Goal: Task Accomplishment & Management: Manage account settings

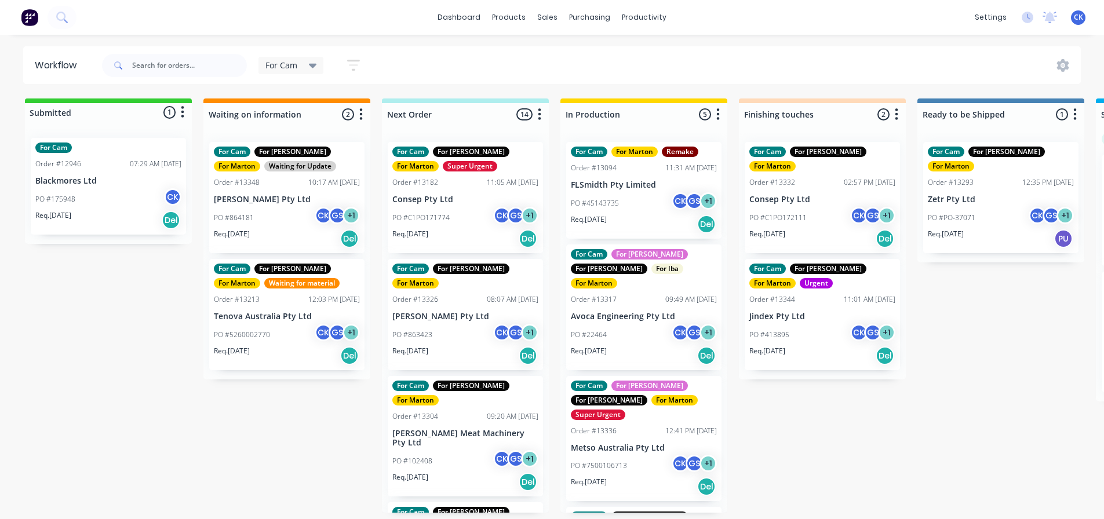
scroll to position [290, 0]
click at [592, 213] on div "PO #45143735 CK GS + 1" at bounding box center [644, 203] width 146 height 22
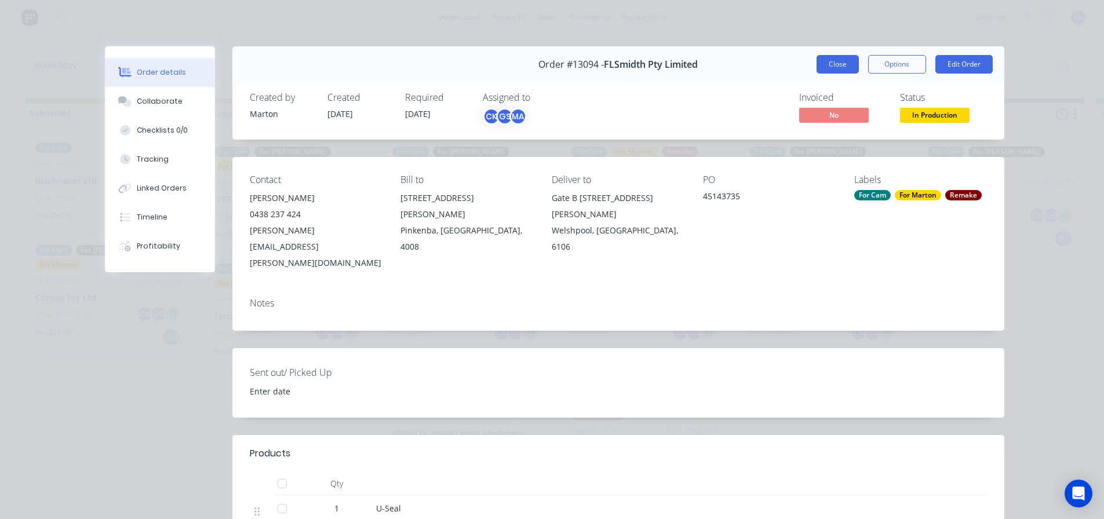
click at [817, 65] on button "Close" at bounding box center [838, 64] width 42 height 19
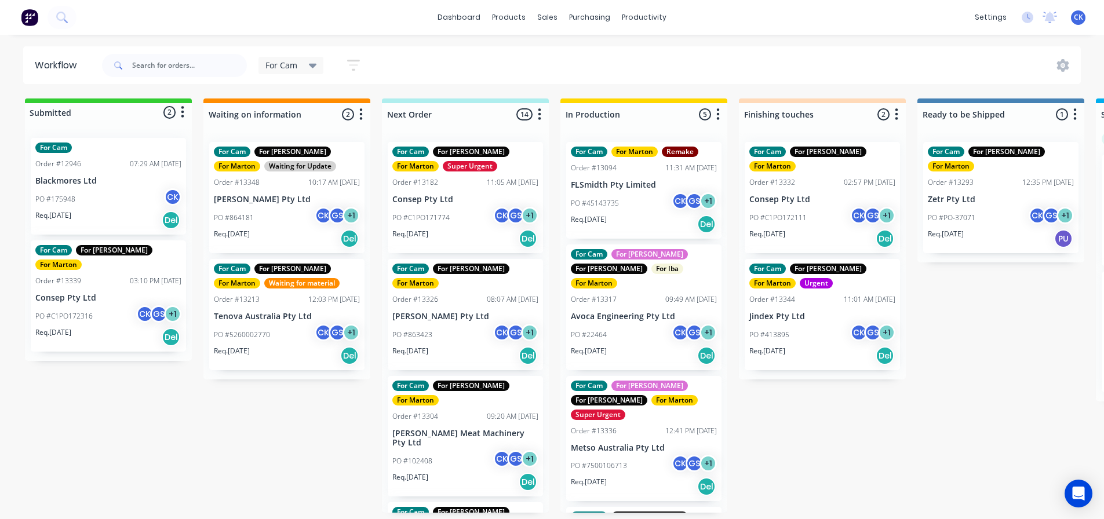
scroll to position [58, 0]
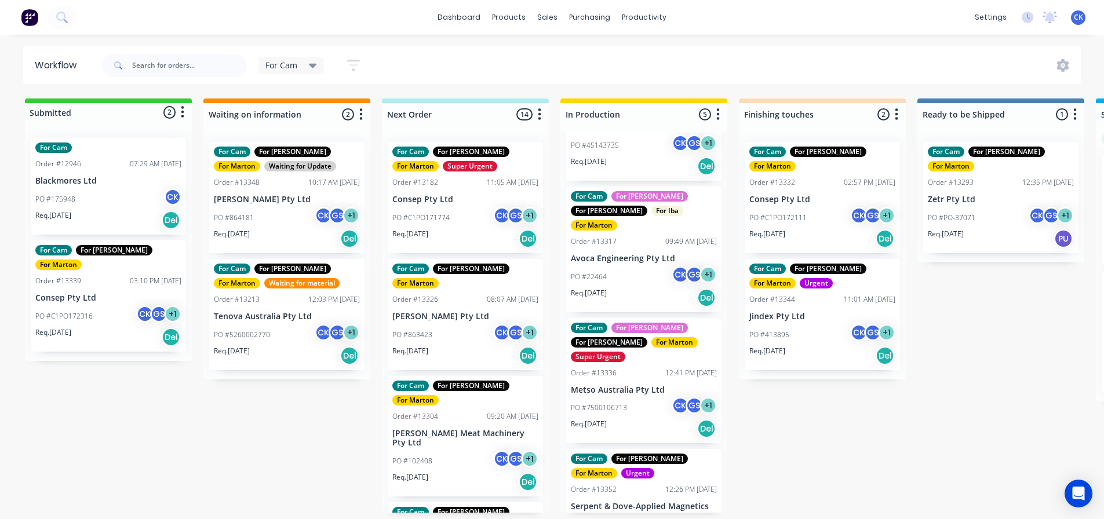
click at [655, 297] on div "For Cam For [PERSON_NAME] For [PERSON_NAME] For Iba For Marton Order #13317 09:…" at bounding box center [643, 250] width 155 height 126
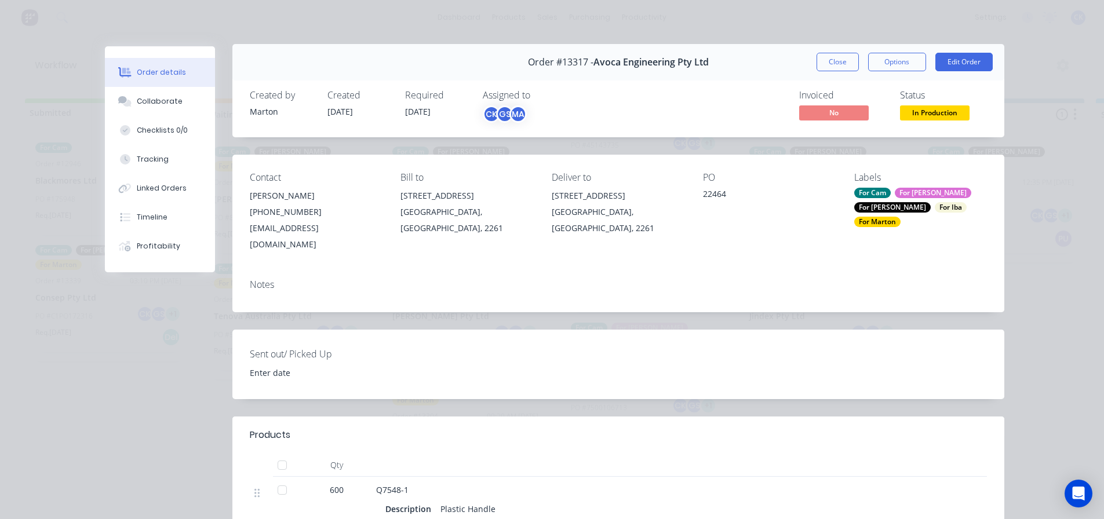
scroll to position [0, 0]
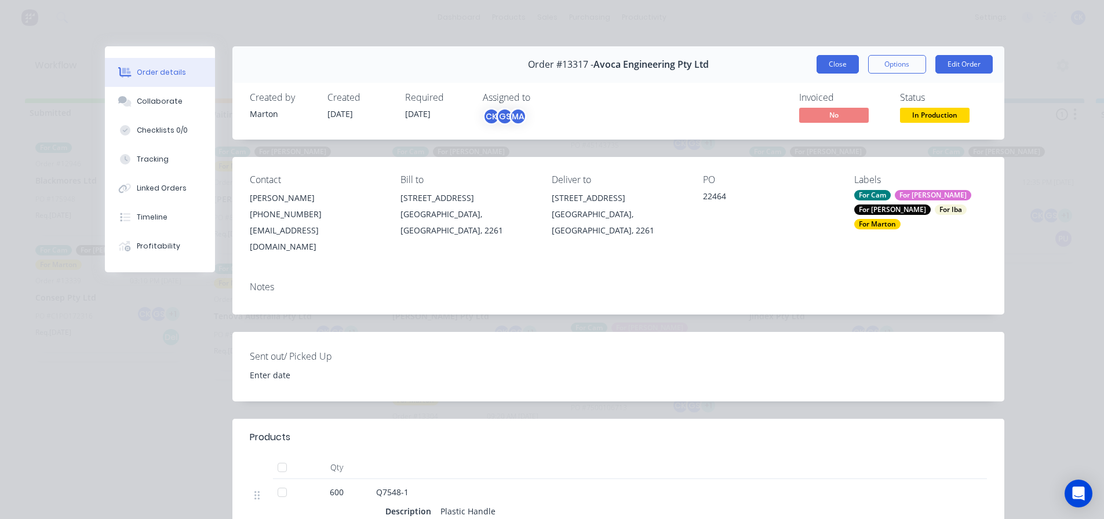
click at [822, 66] on button "Close" at bounding box center [838, 64] width 42 height 19
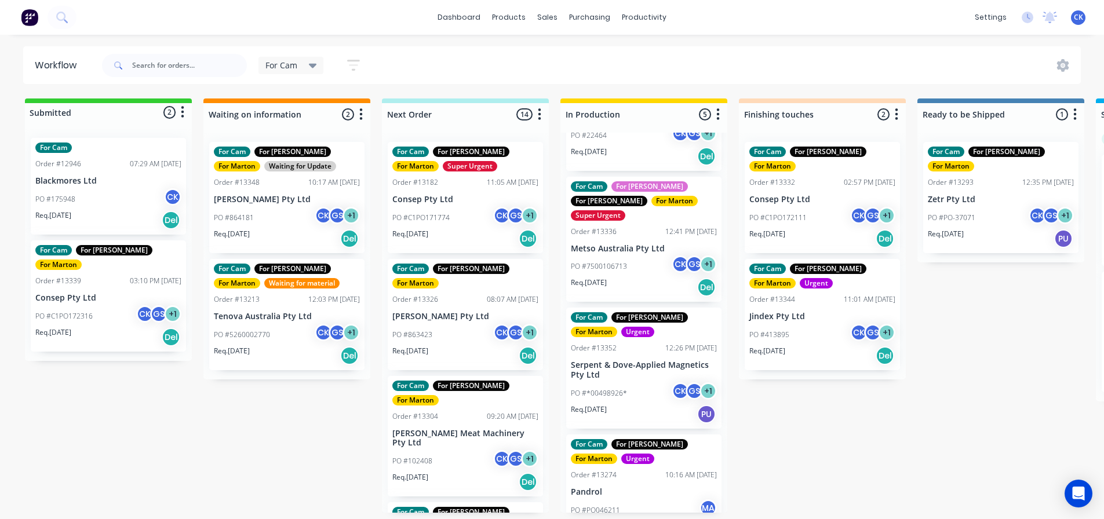
scroll to position [204, 0]
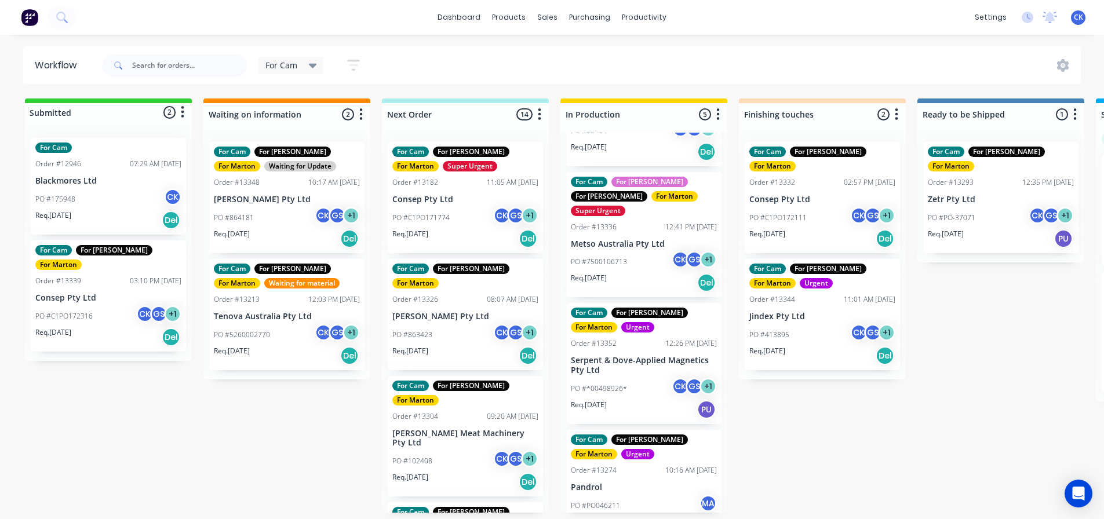
click at [638, 400] on div "Req. [DATE] PU" at bounding box center [644, 410] width 146 height 20
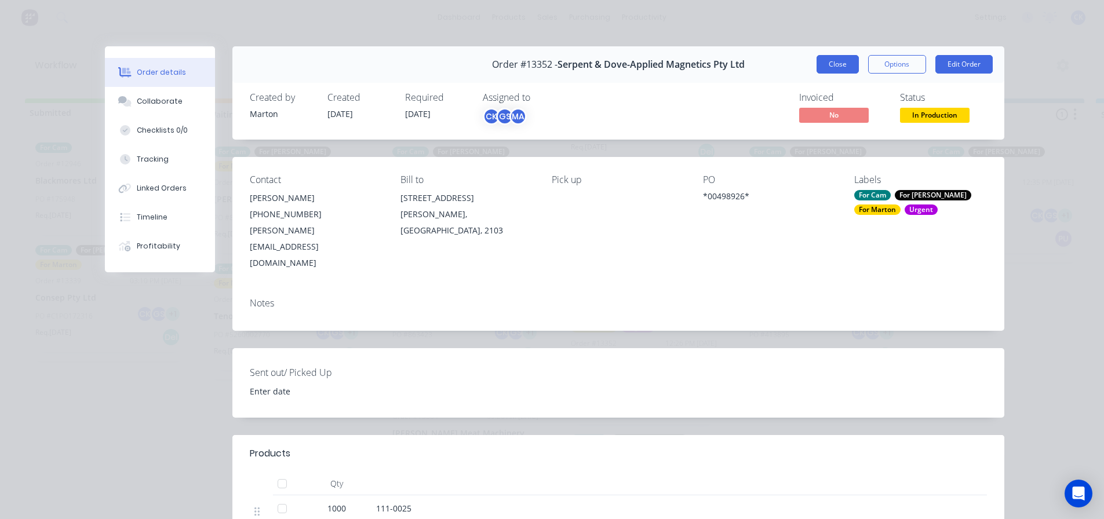
click at [818, 68] on button "Close" at bounding box center [838, 64] width 42 height 19
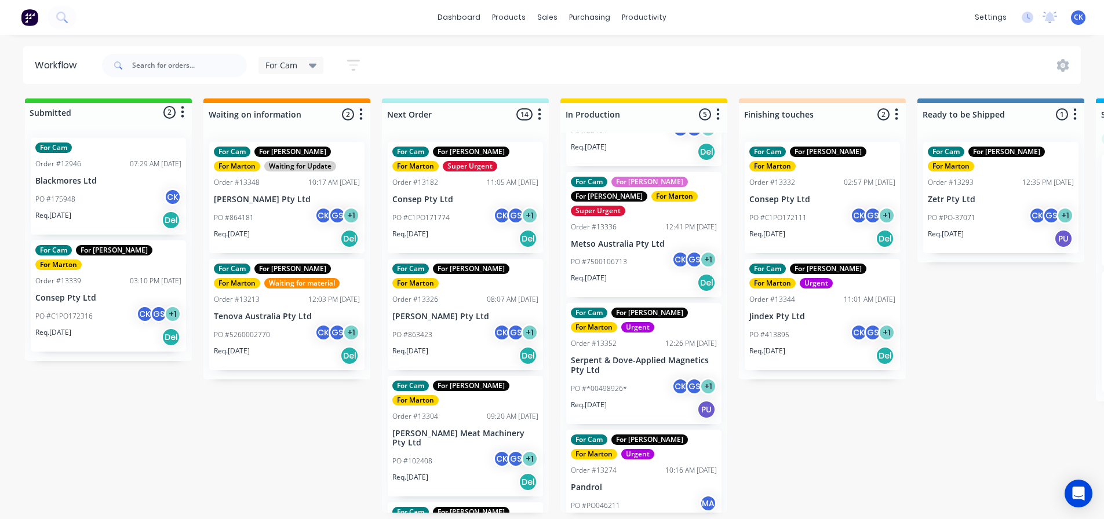
click at [639, 517] on div "Req. [DATE] Del" at bounding box center [644, 527] width 146 height 20
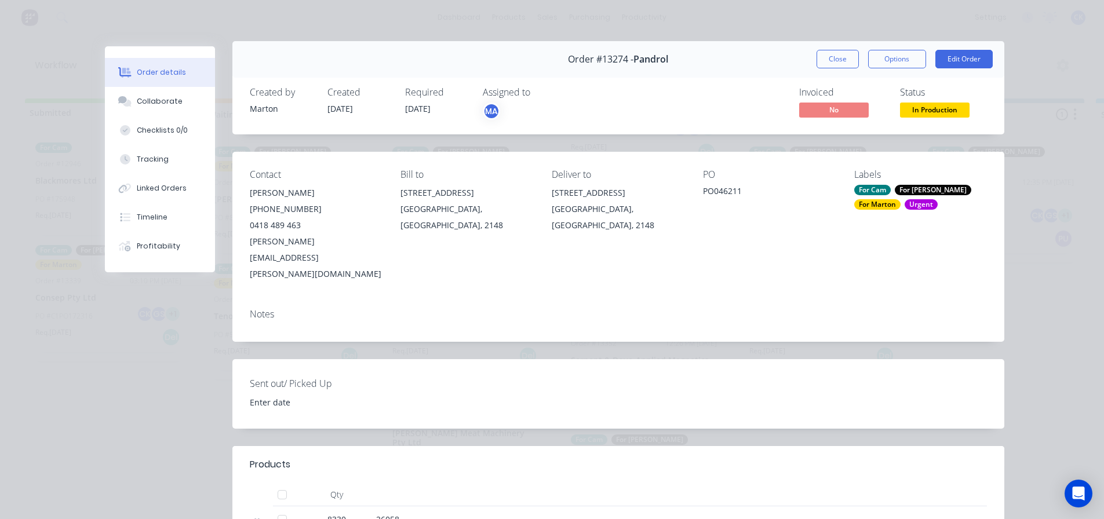
scroll to position [0, 0]
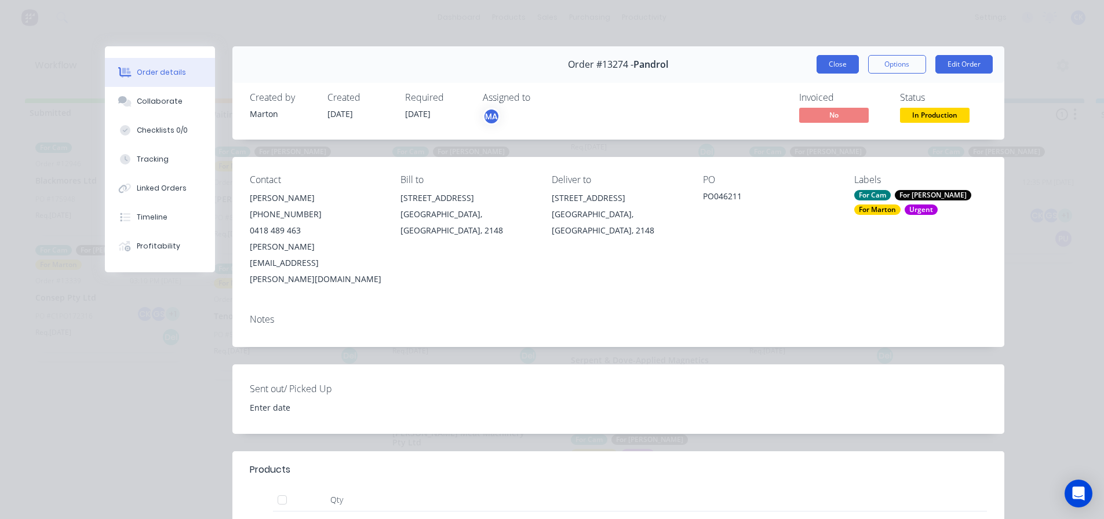
click at [817, 72] on button "Close" at bounding box center [838, 64] width 42 height 19
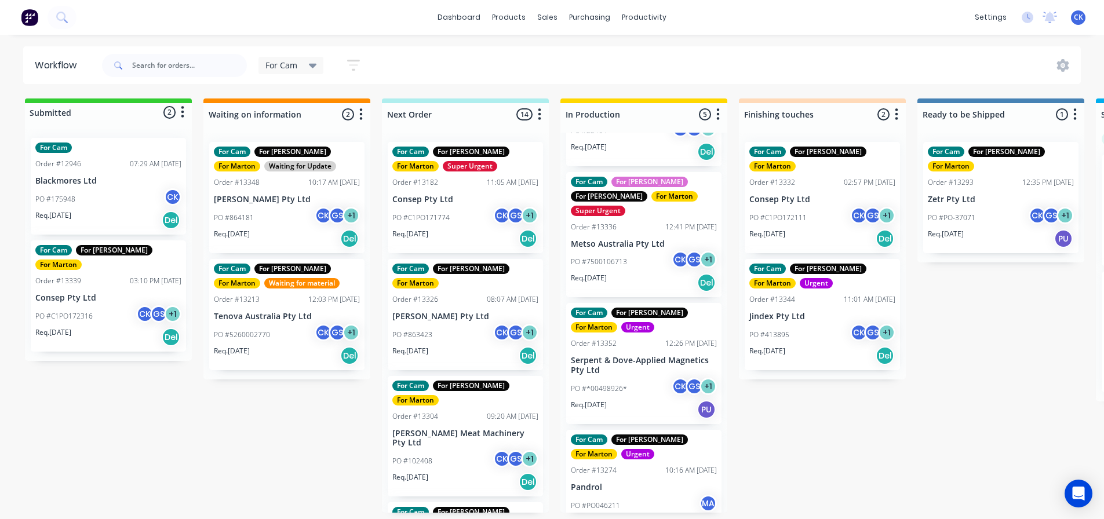
click at [476, 224] on div "PO #C1PO171774 CK GS + 1" at bounding box center [465, 218] width 146 height 22
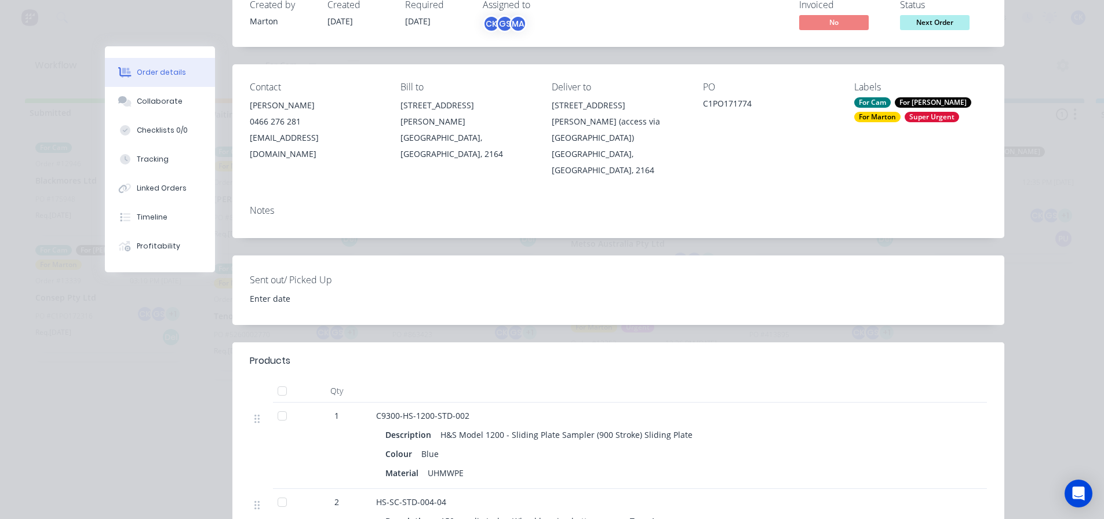
scroll to position [290, 0]
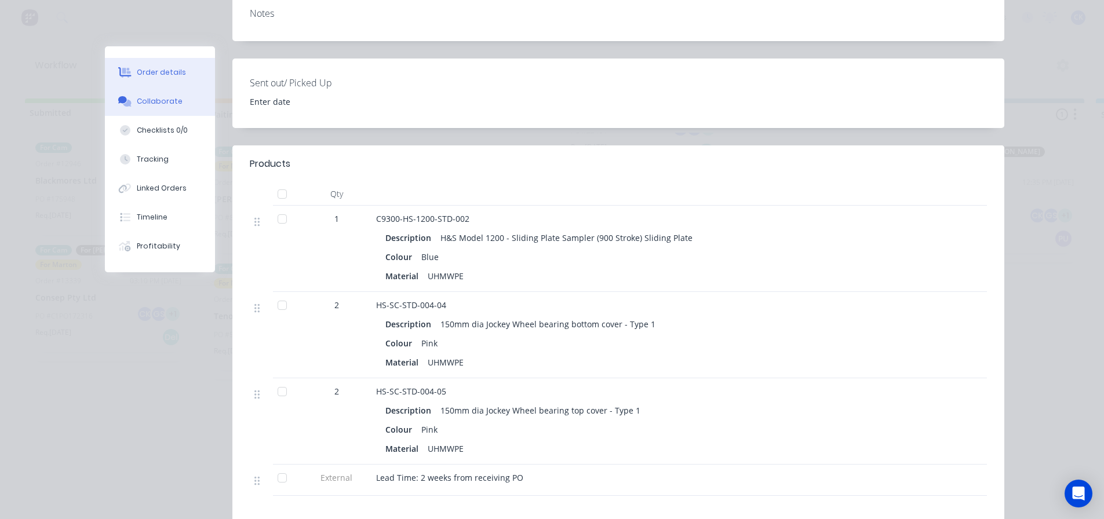
click at [163, 110] on button "Collaborate" at bounding box center [160, 101] width 110 height 29
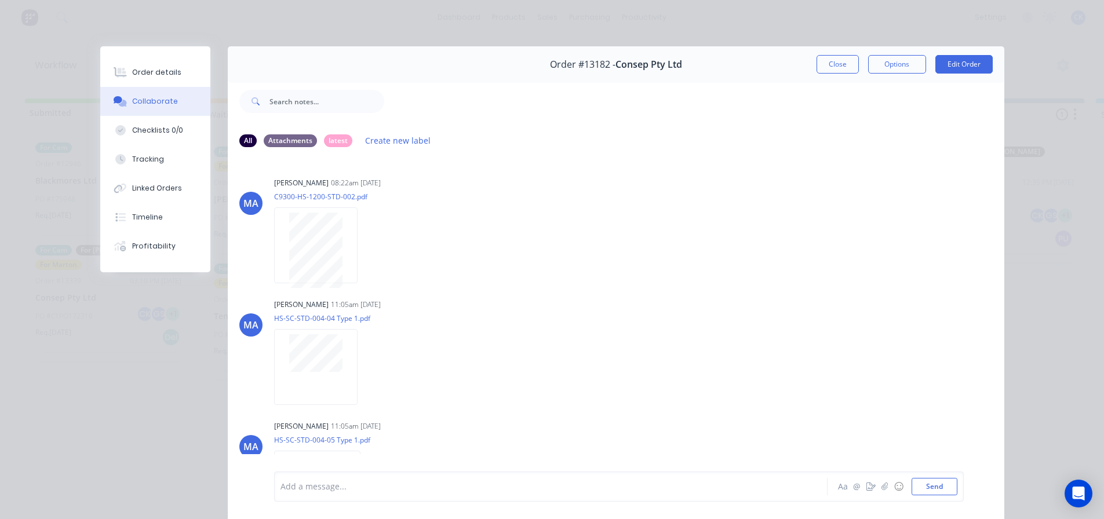
click at [829, 64] on button "Close" at bounding box center [838, 64] width 42 height 19
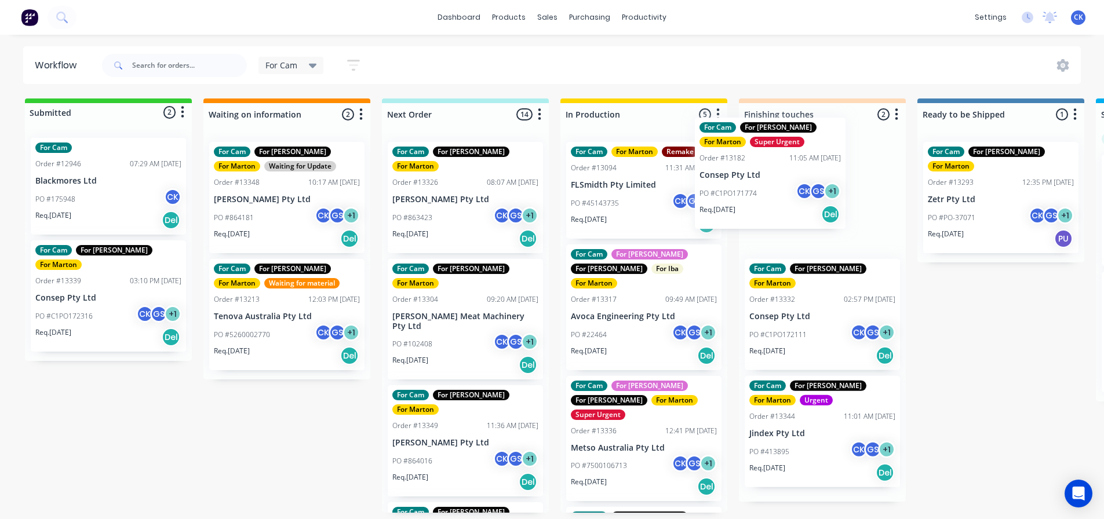
drag, startPoint x: 416, startPoint y: 194, endPoint x: 728, endPoint y: 173, distance: 312.0
click at [728, 173] on div "Submitted 2 Status colour #32CD32 hex #32CD32 Save Cancel Summaries Total order…" at bounding box center [789, 306] width 1597 height 414
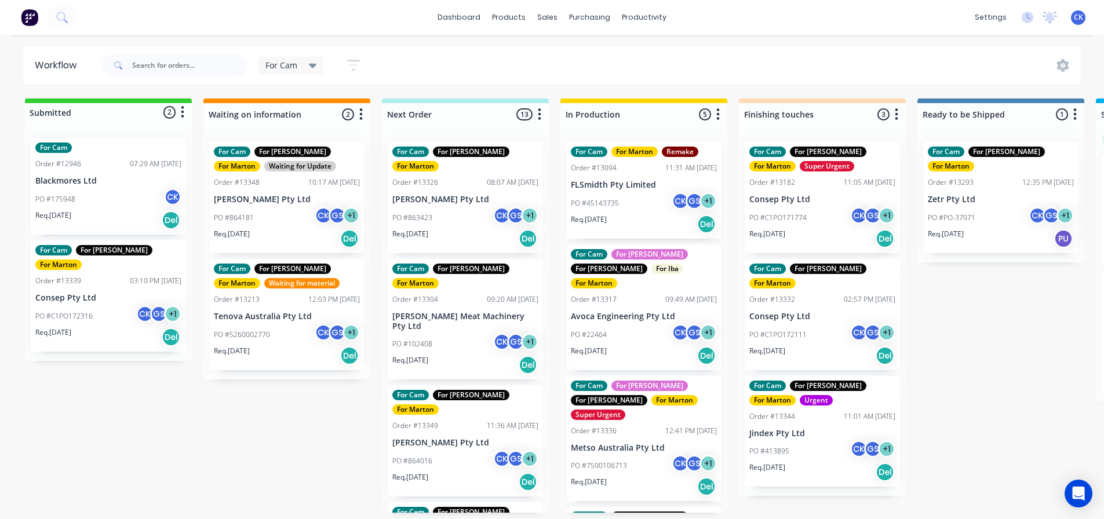
click at [442, 189] on div "For Cam For [PERSON_NAME] For [PERSON_NAME] Order #13326 08:07 AM [DATE] [PERSO…" at bounding box center [465, 197] width 155 height 111
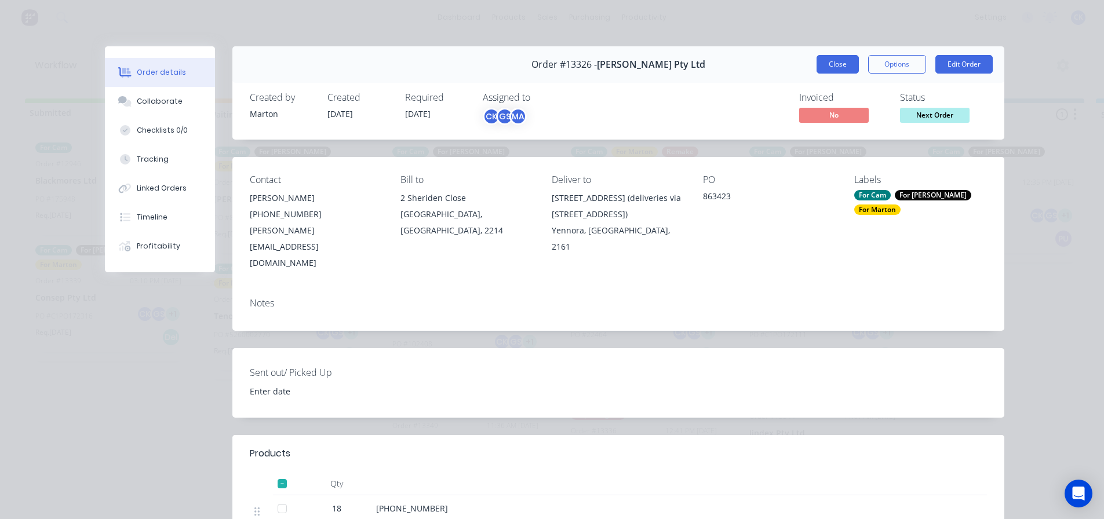
click at [846, 59] on button "Close" at bounding box center [838, 64] width 42 height 19
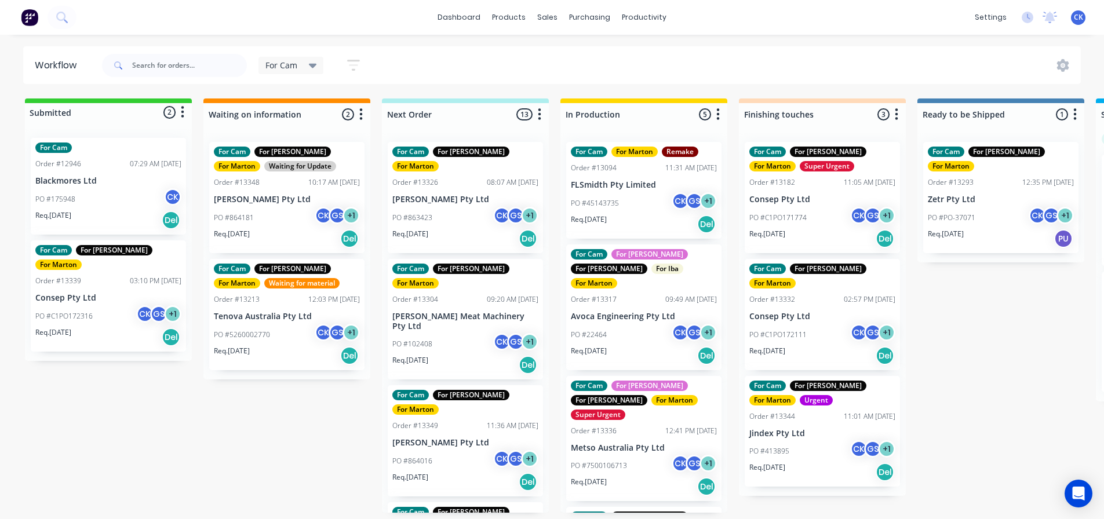
click at [416, 355] on p "Req. [DATE]" at bounding box center [410, 360] width 36 height 10
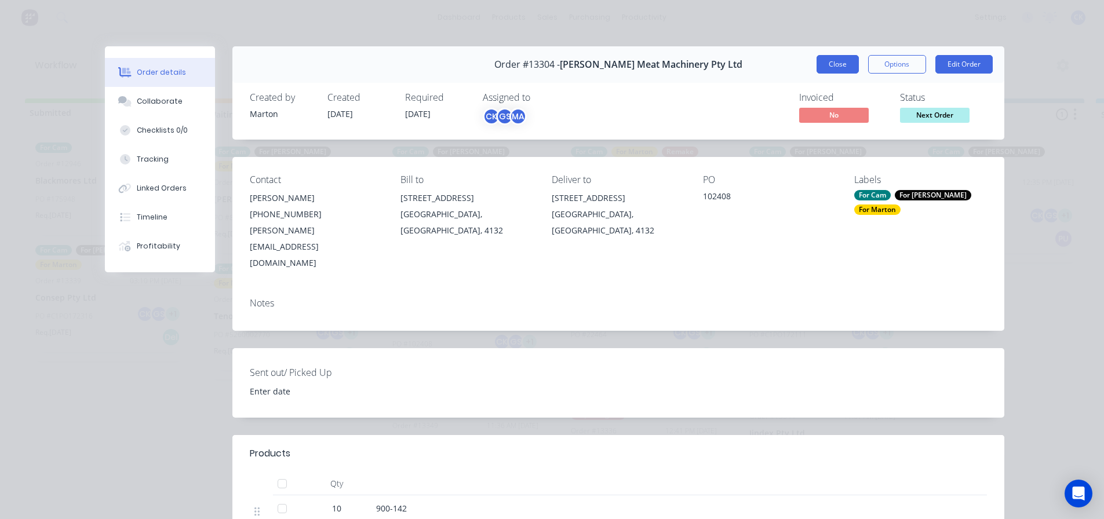
click at [837, 61] on button "Close" at bounding box center [838, 64] width 42 height 19
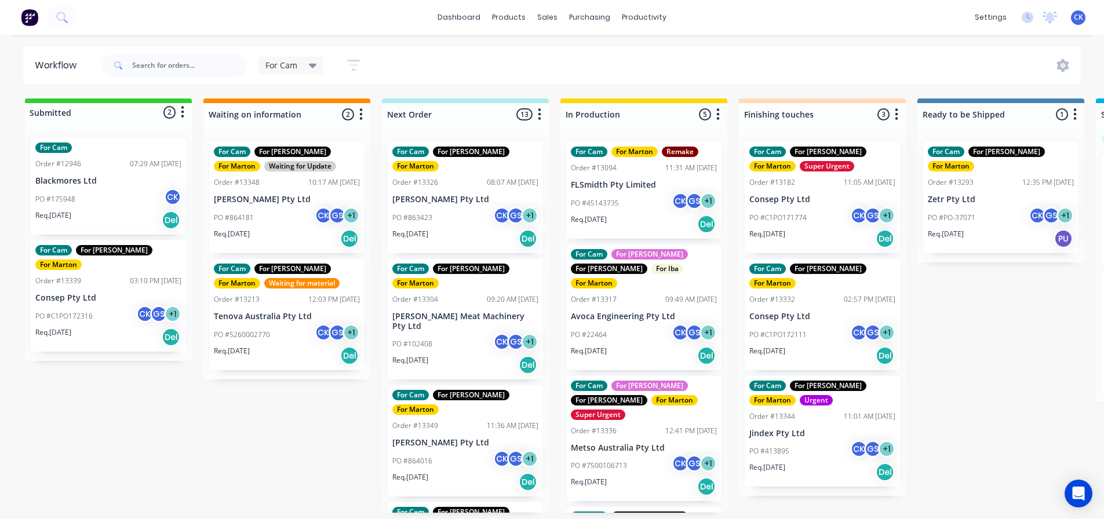
click at [482, 450] on div "PO #864016 CK GS + 1" at bounding box center [465, 461] width 146 height 22
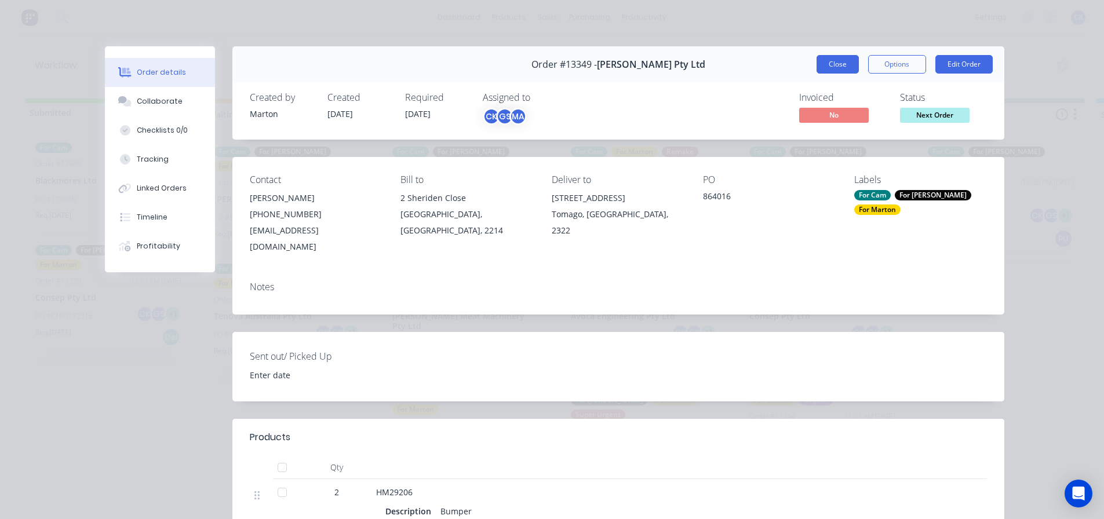
click at [830, 68] on button "Close" at bounding box center [838, 64] width 42 height 19
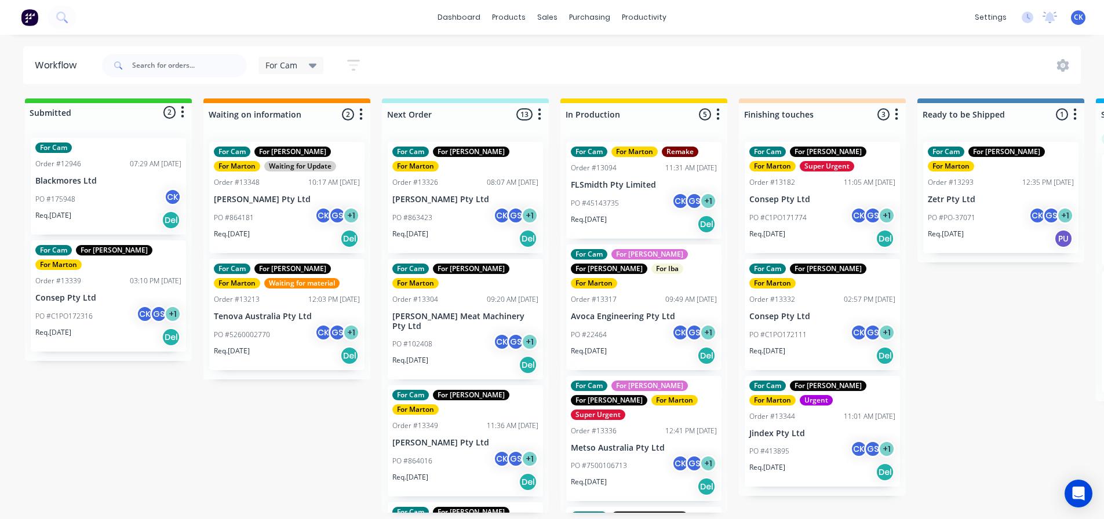
drag, startPoint x: 546, startPoint y: 267, endPoint x: 508, endPoint y: 70, distance: 200.8
click at [508, 70] on div "For Cam Save new view None edit For Cam (Default) edit For [PERSON_NAME] edit M…" at bounding box center [591, 65] width 982 height 35
click at [796, 228] on div "PO #C1PO171774 CK GS + 1" at bounding box center [823, 218] width 146 height 22
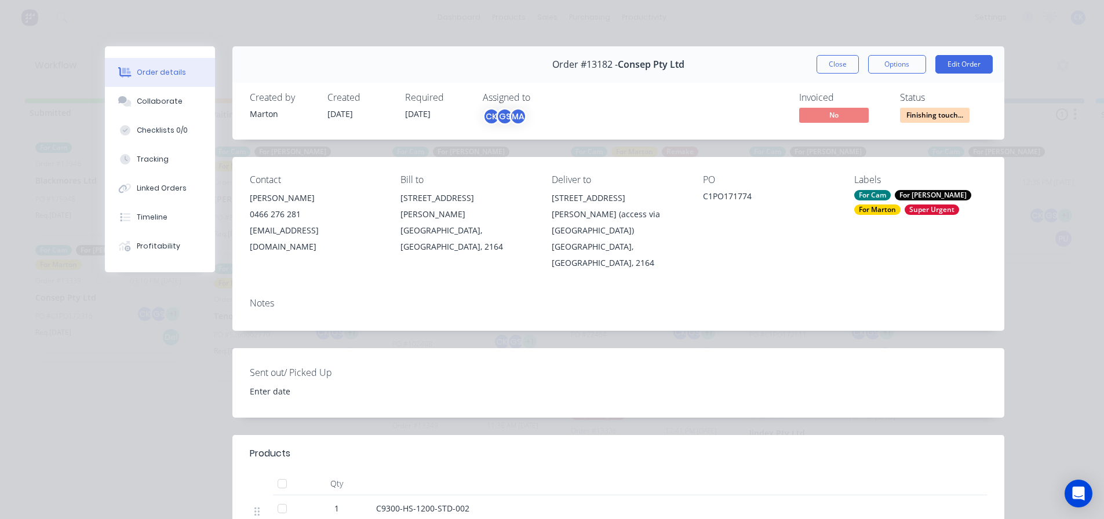
click at [817, 63] on button "Close" at bounding box center [838, 64] width 42 height 19
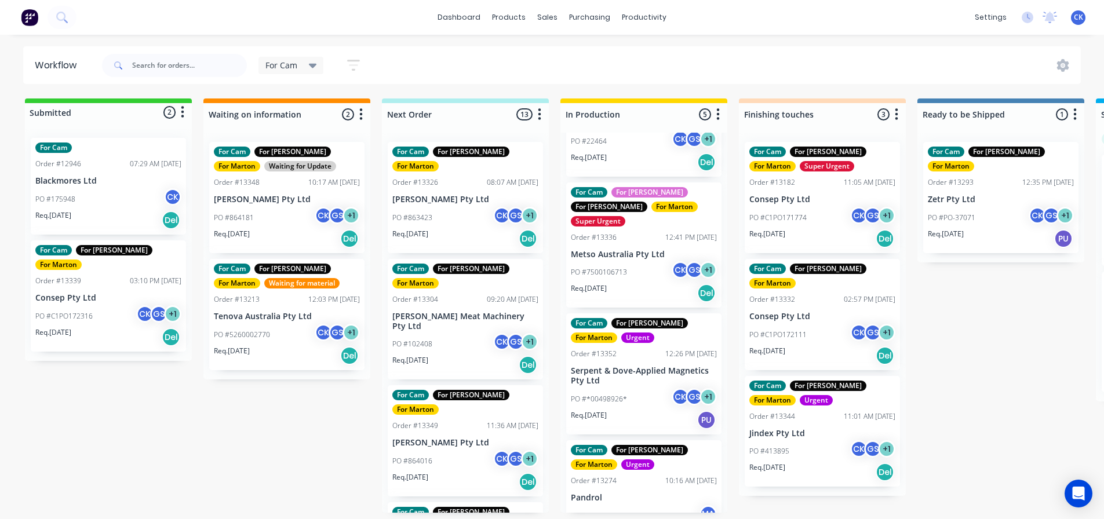
scroll to position [204, 0]
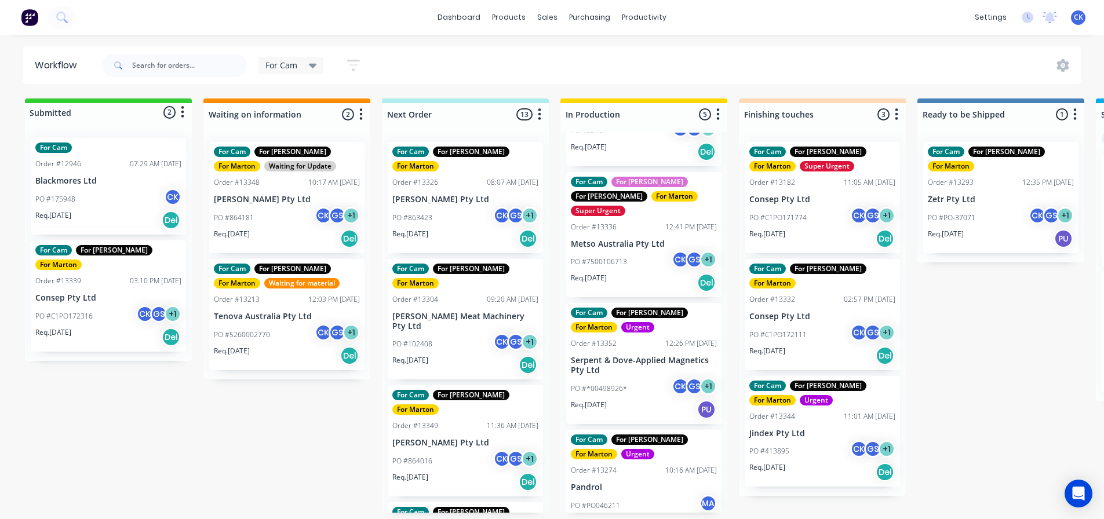
click at [632, 465] on div "For Cam For [PERSON_NAME] For [PERSON_NAME] Order #13274 10:16 AM [DATE] Pandro…" at bounding box center [643, 485] width 155 height 111
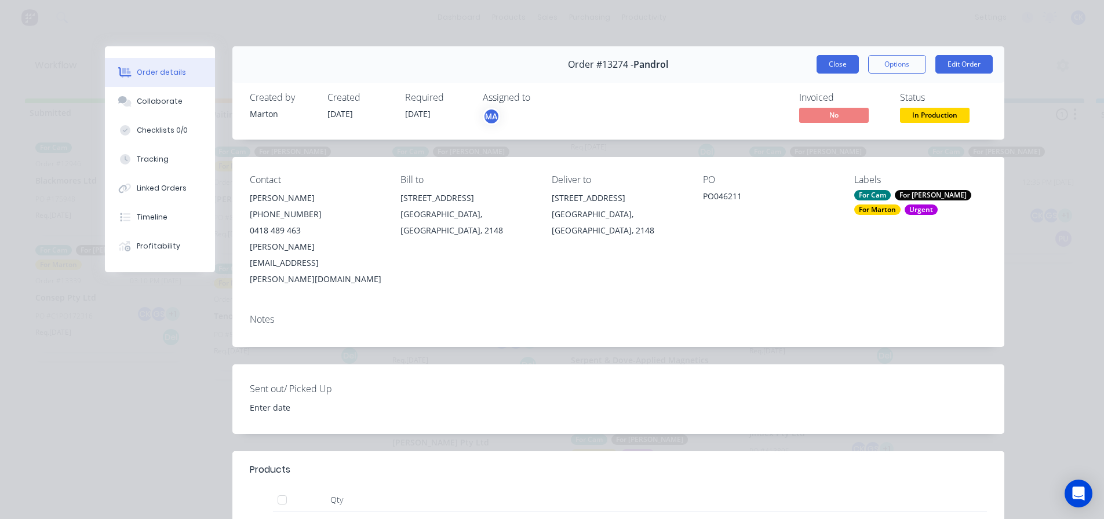
click at [842, 63] on button "Close" at bounding box center [838, 64] width 42 height 19
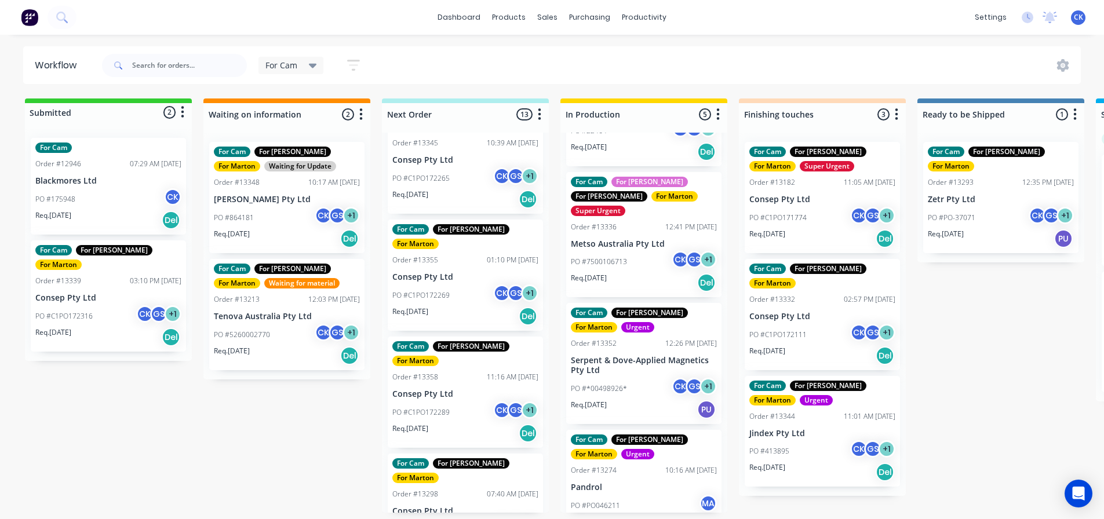
scroll to position [2, 0]
click at [979, 317] on div "Submitted 2 Status colour #32CD32 hex #32CD32 Save Cancel Summaries Total order…" at bounding box center [789, 306] width 1597 height 414
click at [304, 315] on p "Tenova Australia Pty Ltd" at bounding box center [287, 317] width 146 height 10
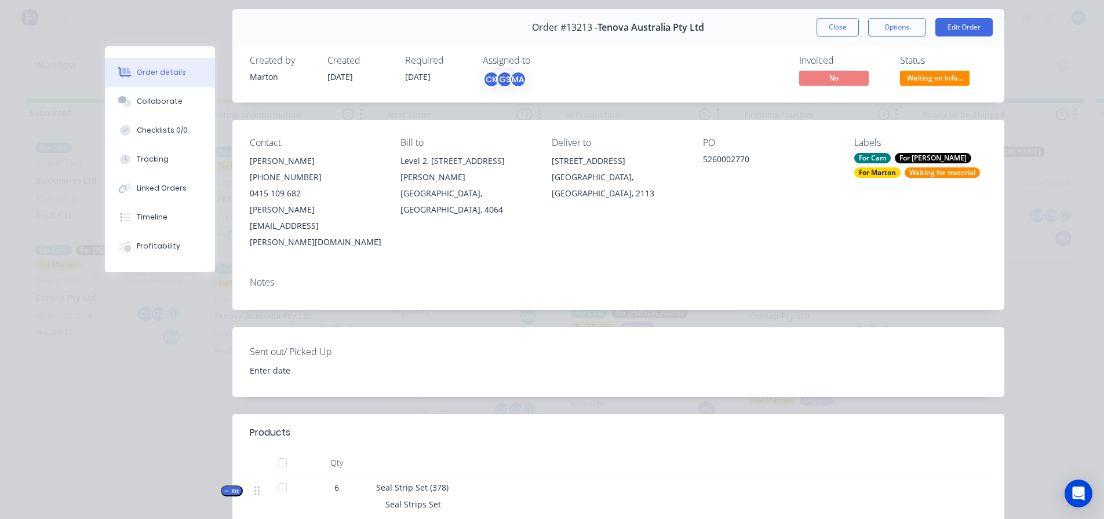
scroll to position [290, 0]
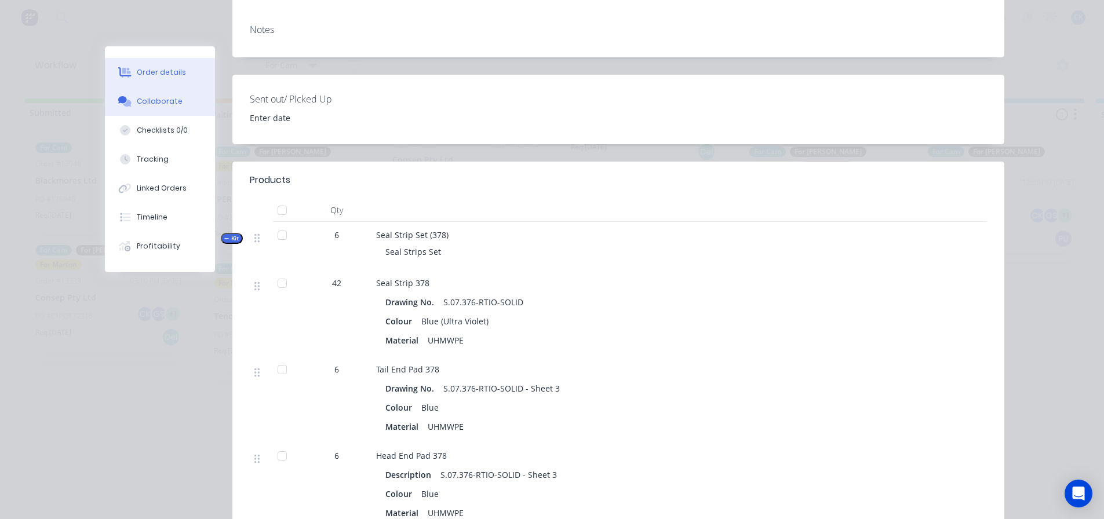
click at [167, 102] on div "Collaborate" at bounding box center [160, 101] width 46 height 10
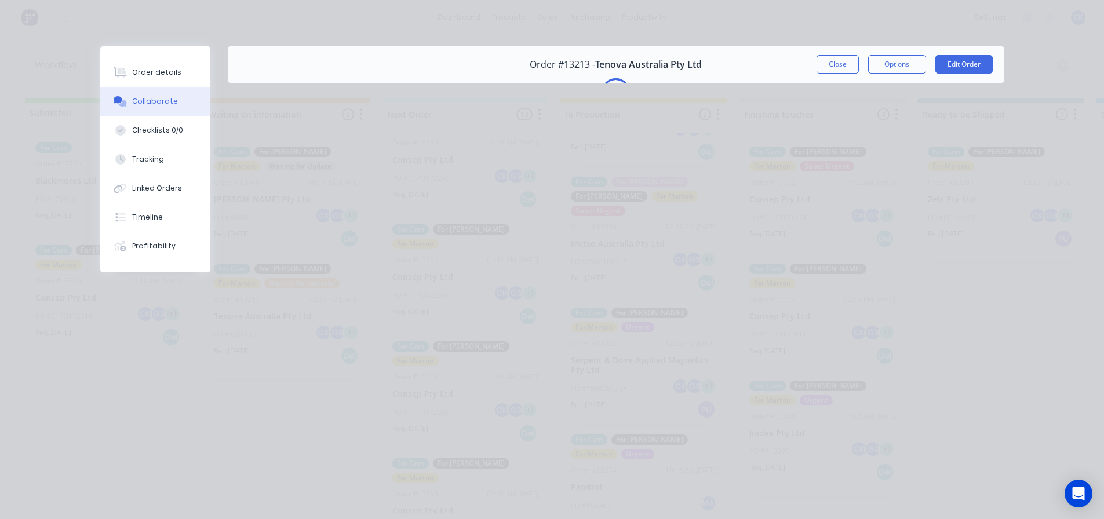
scroll to position [0, 0]
